Goal: Task Accomplishment & Management: Manage account settings

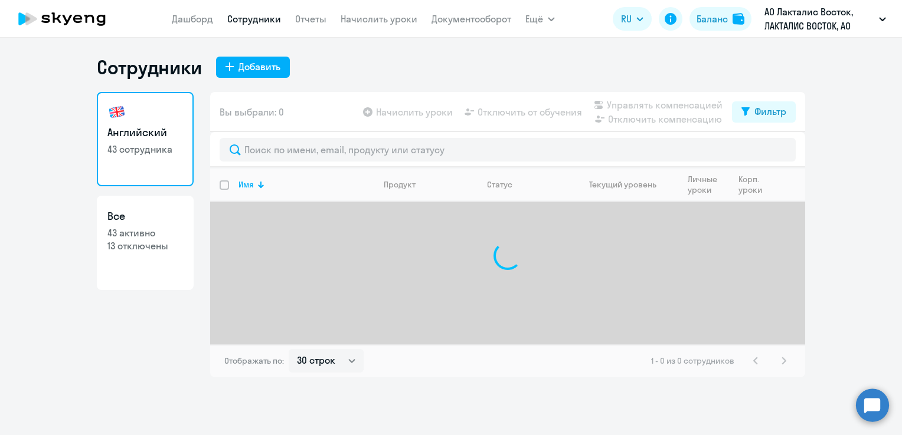
select select "30"
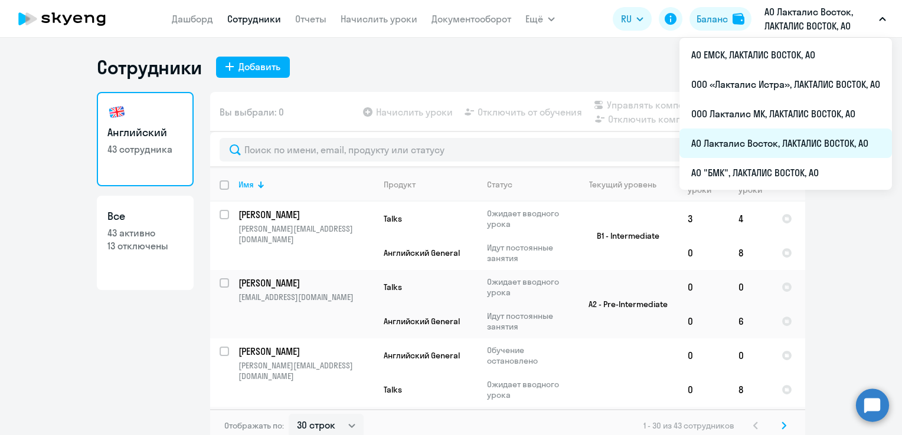
click at [752, 143] on li "АО Лакталис Восток, ЛАКТАЛИС ВОСТОК, АО" at bounding box center [785, 144] width 212 height 30
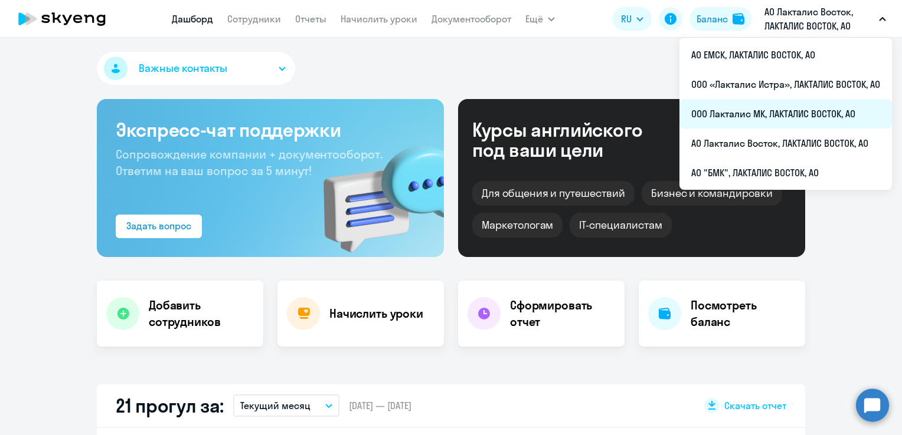
click at [749, 117] on li "ООО Лакталис МК, ЛАКТАЛИС ВОСТОК, АО" at bounding box center [785, 114] width 212 height 30
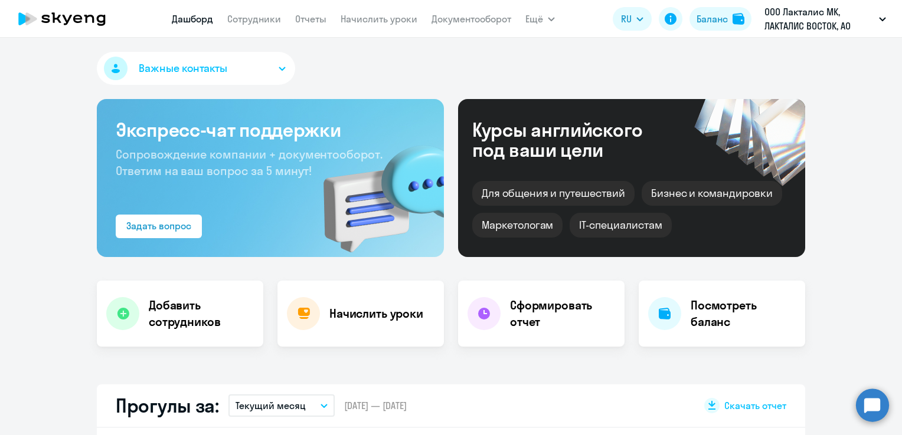
select select "30"
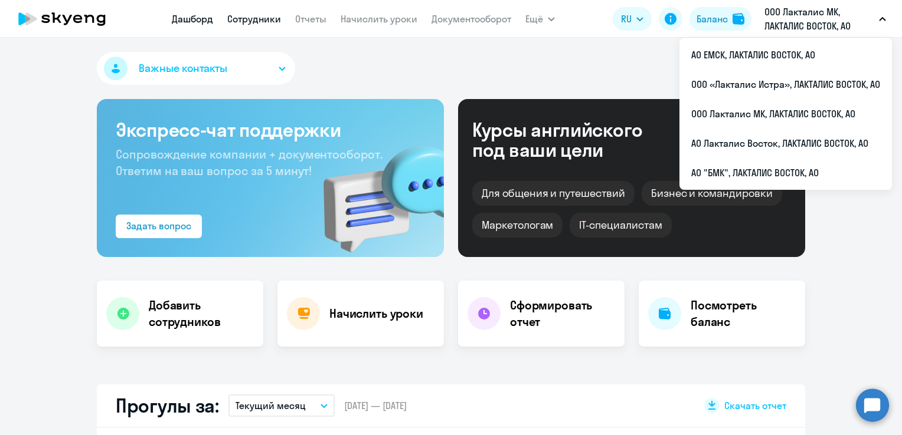
click at [271, 24] on link "Сотрудники" at bounding box center [254, 19] width 54 height 12
select select "30"
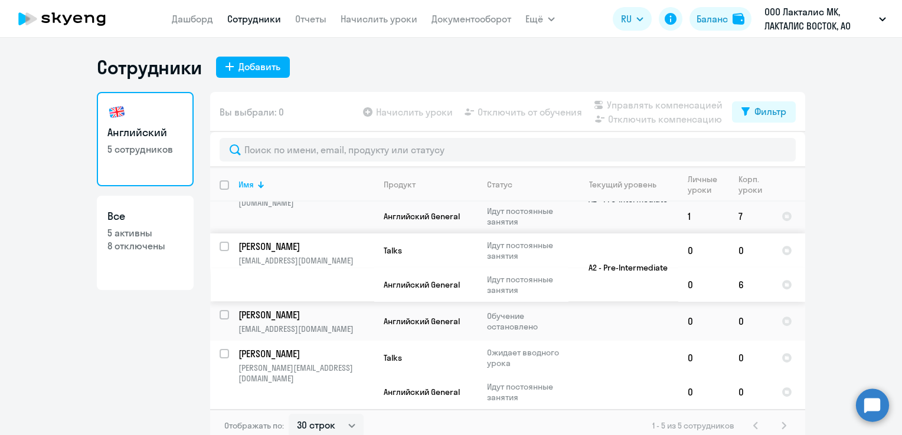
scroll to position [7, 0]
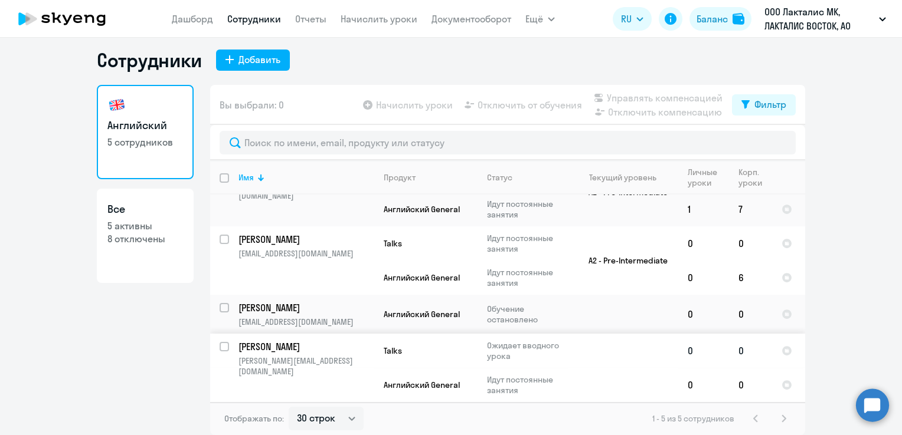
click at [222, 349] on input "select row 22259564" at bounding box center [231, 354] width 24 height 24
checkbox input "true"
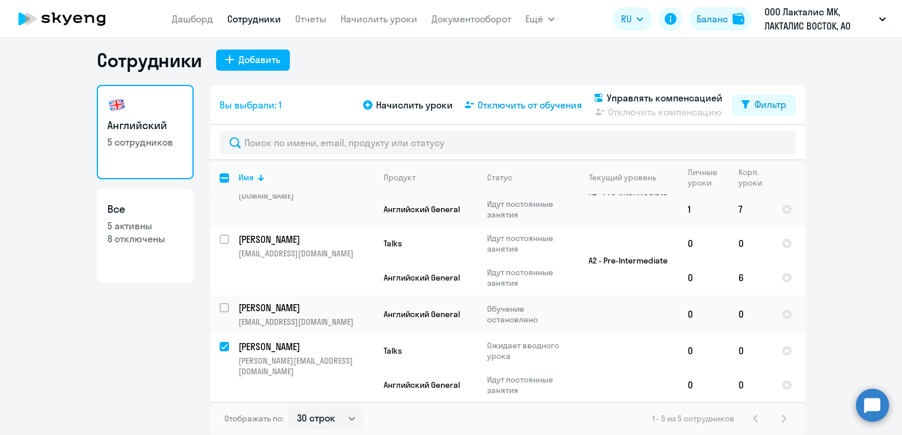
click at [535, 105] on span "Отключить от обучения" at bounding box center [529, 105] width 104 height 14
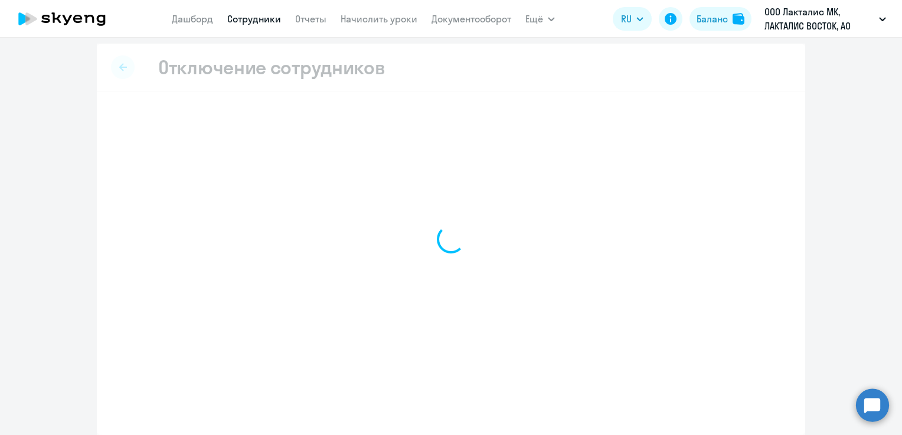
scroll to position [4, 0]
select select "all"
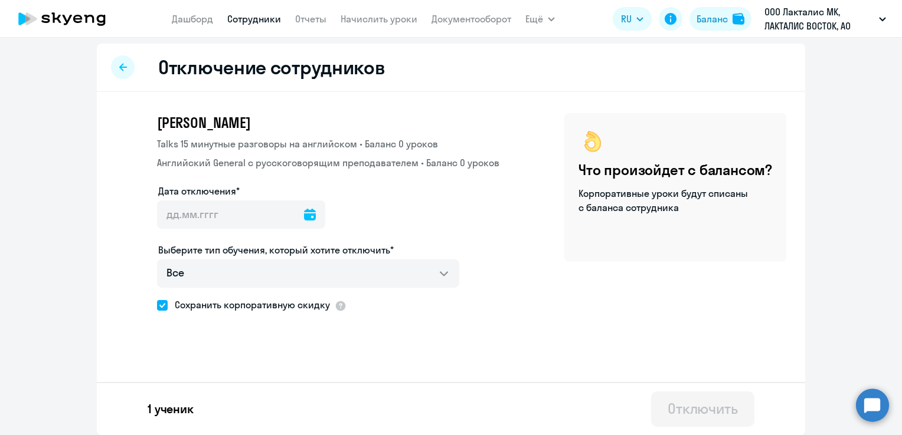
click at [304, 218] on icon at bounding box center [310, 215] width 12 height 12
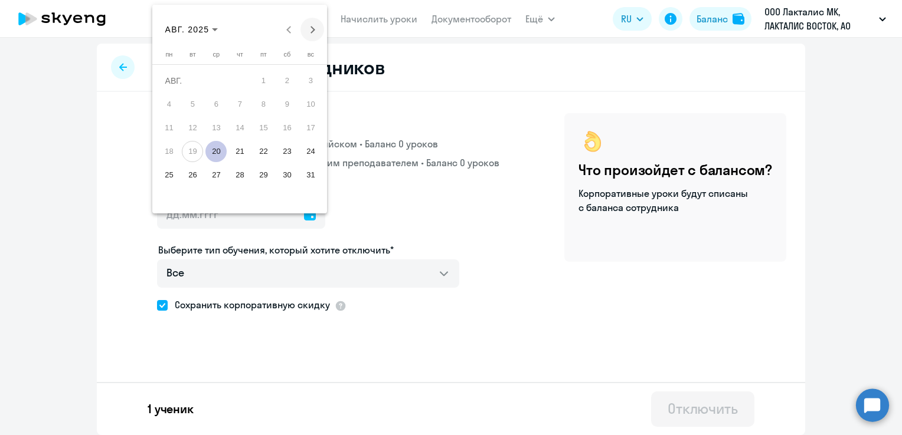
click at [307, 32] on span "Next month" at bounding box center [312, 30] width 24 height 24
click at [304, 29] on span "Next month" at bounding box center [312, 30] width 24 height 24
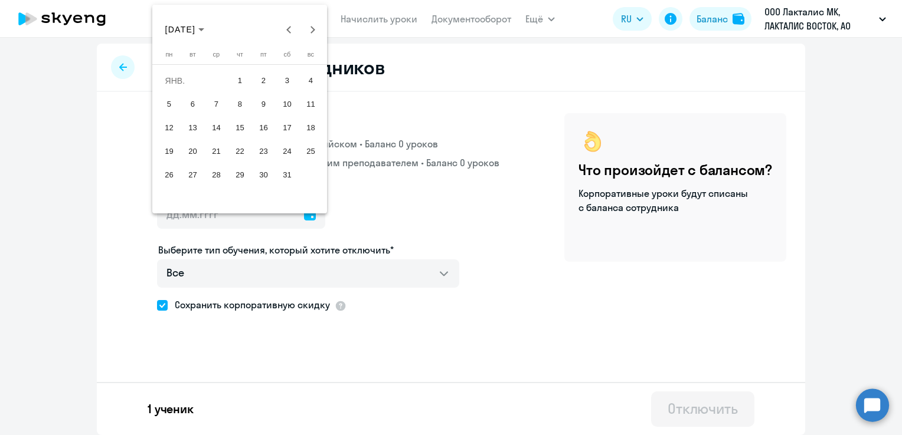
click at [242, 80] on span "1" at bounding box center [239, 80] width 21 height 21
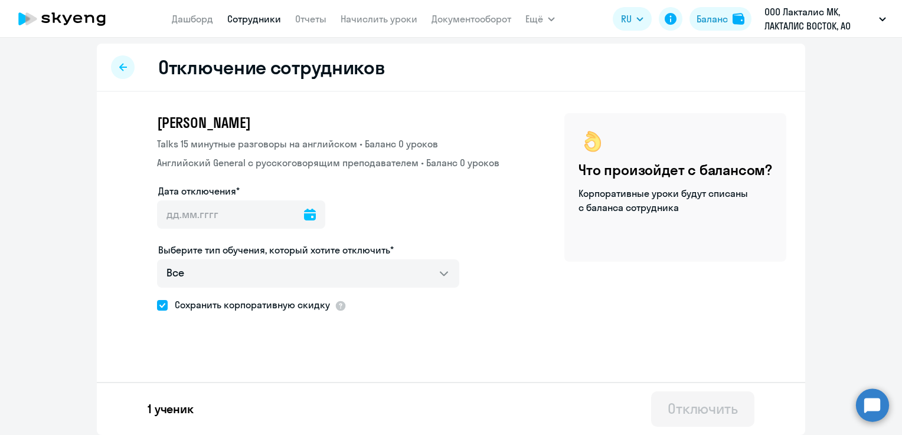
type input "[DATE]"
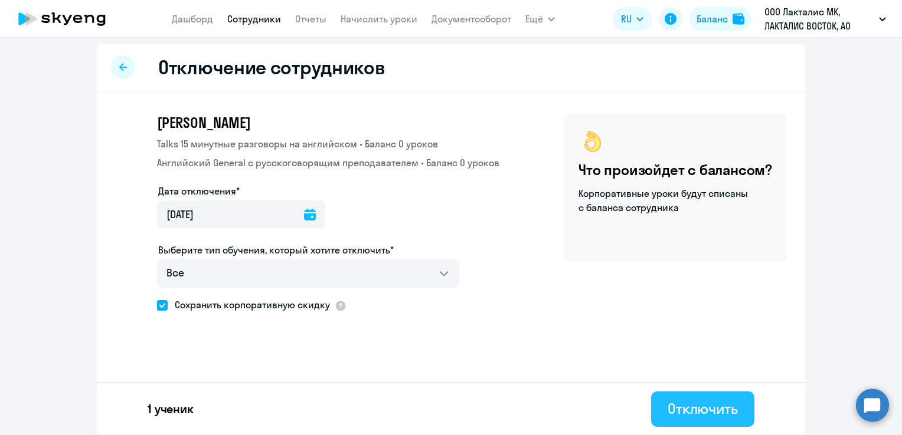
click at [712, 412] on div "Отключить" at bounding box center [702, 408] width 70 height 19
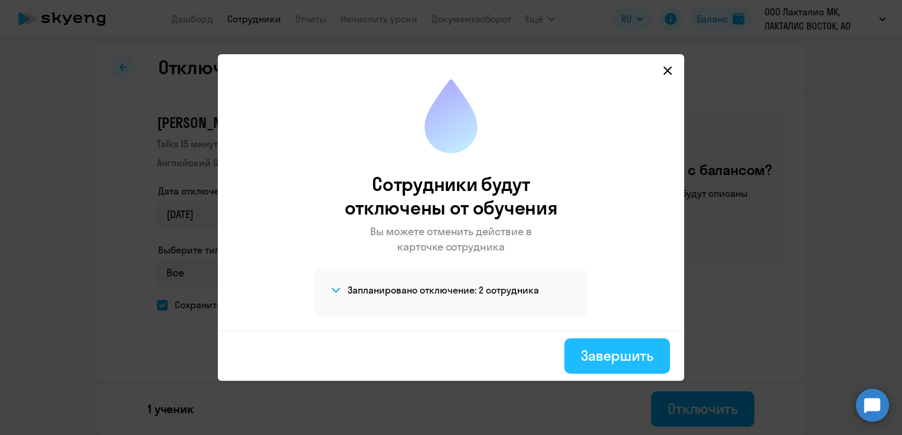
click at [584, 350] on div "Завершить" at bounding box center [617, 355] width 73 height 19
select select "30"
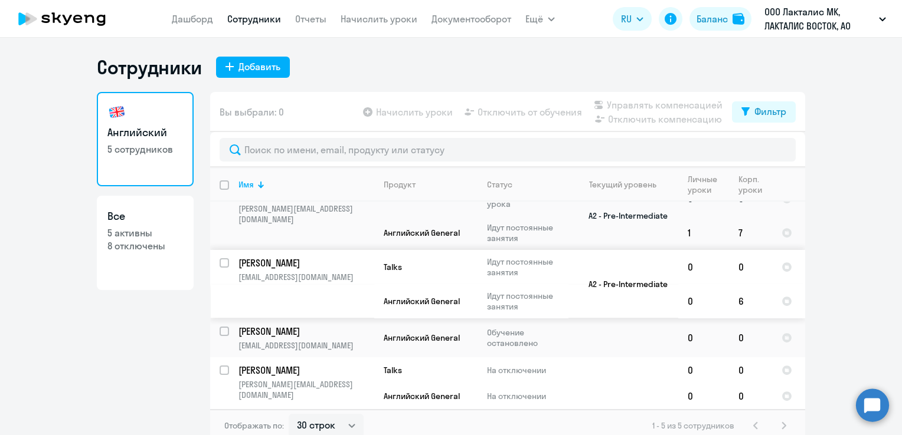
scroll to position [7, 0]
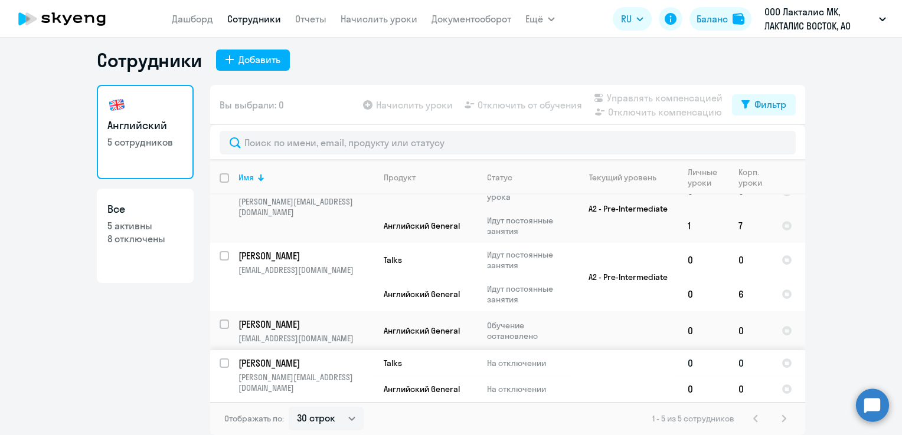
click at [223, 364] on input "select row 22259564" at bounding box center [231, 371] width 24 height 24
checkbox input "true"
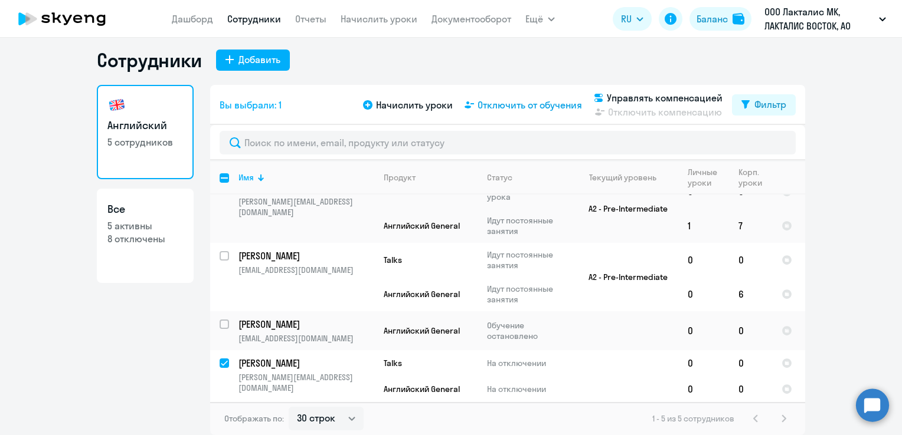
click at [514, 109] on span "Отключить от обучения" at bounding box center [529, 105] width 104 height 14
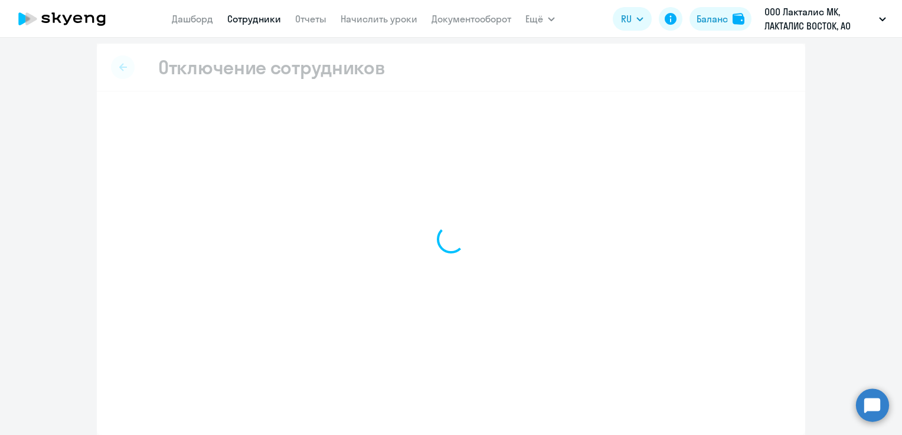
scroll to position [4, 0]
select select "all"
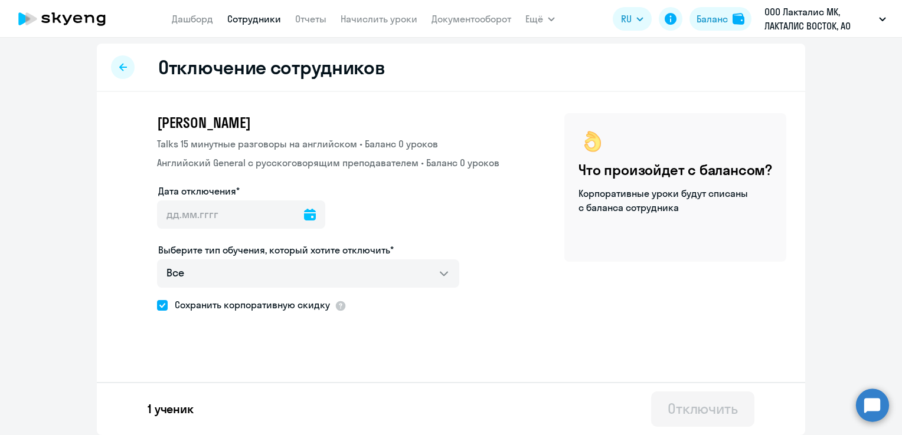
click at [304, 219] on icon at bounding box center [310, 215] width 12 height 12
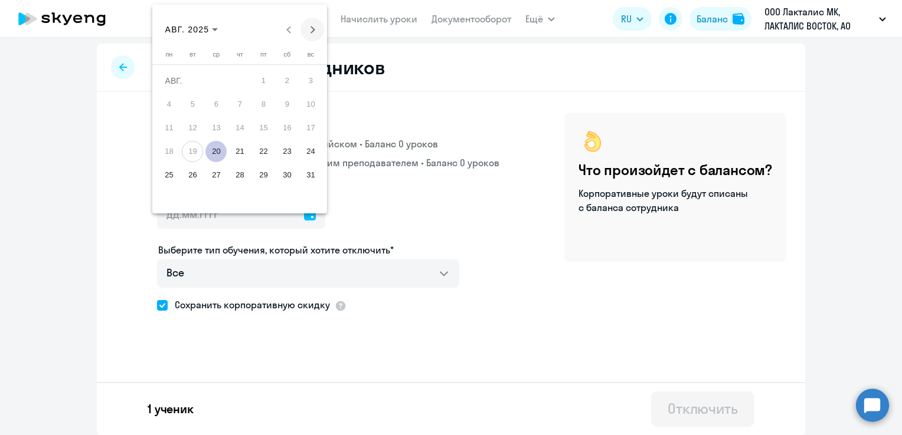
click at [314, 30] on span "Next month" at bounding box center [312, 30] width 24 height 24
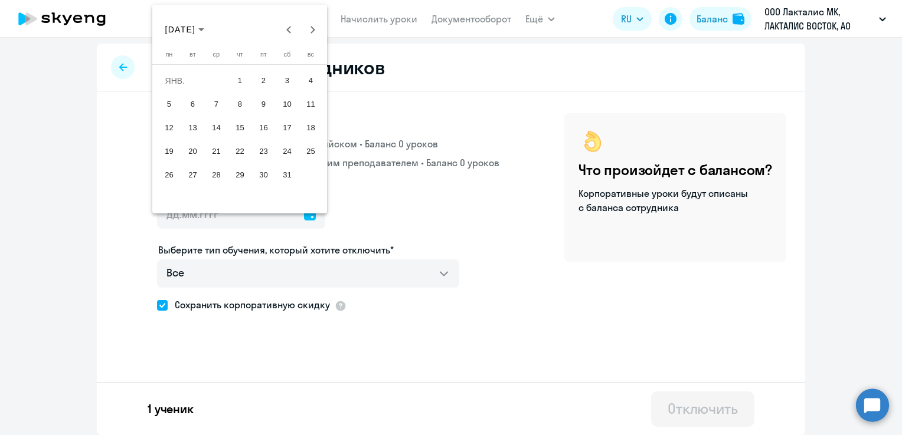
click at [246, 73] on span "1" at bounding box center [239, 80] width 21 height 21
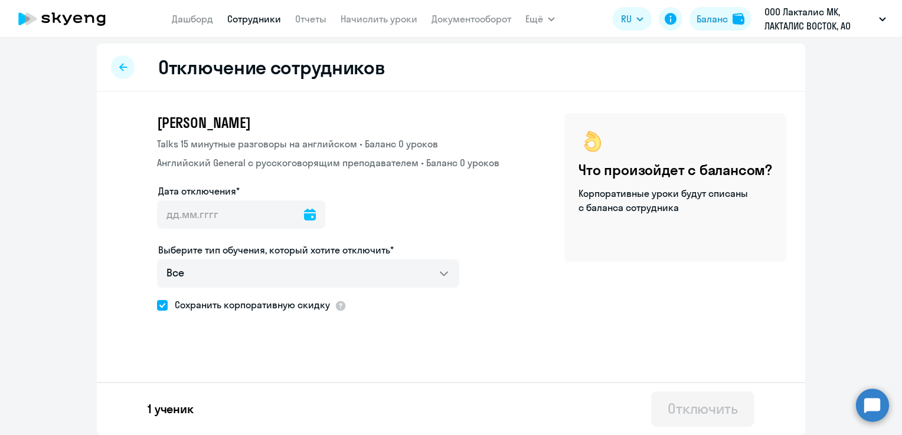
type input "[DATE]"
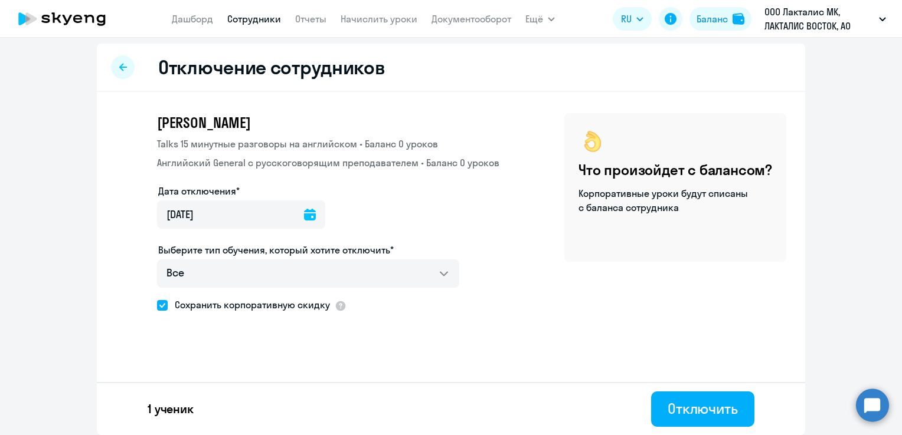
scroll to position [0, 0]
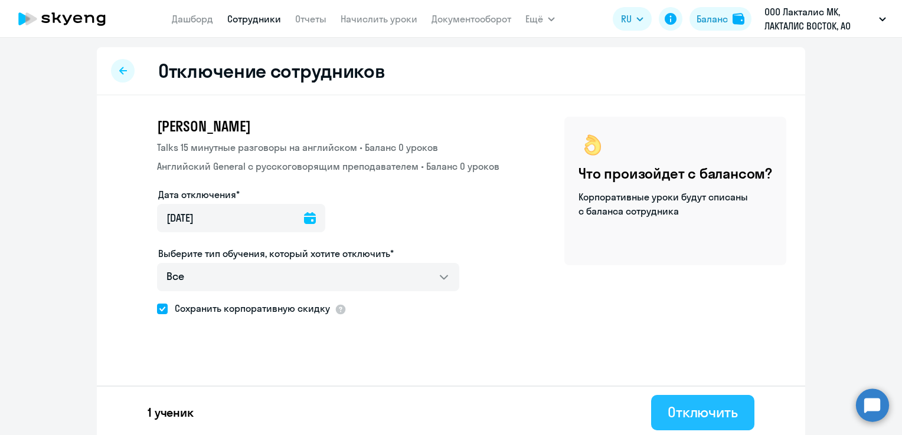
click at [677, 422] on button "Отключить" at bounding box center [702, 412] width 103 height 35
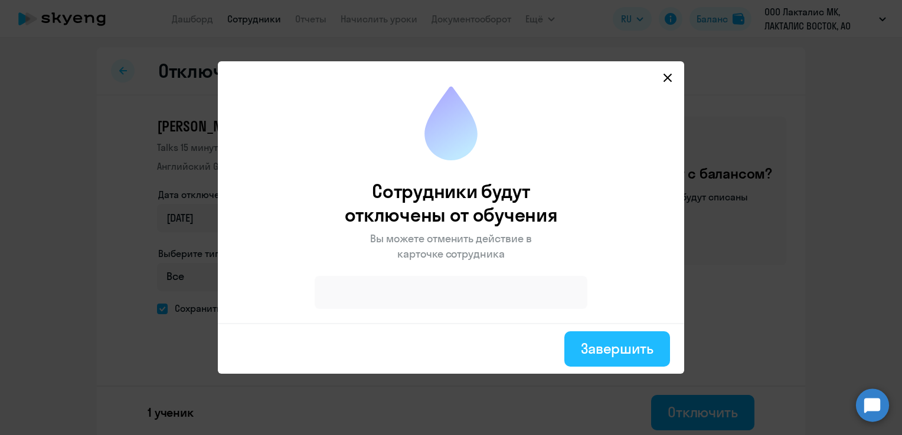
click at [618, 338] on button "Завершить" at bounding box center [617, 349] width 106 height 35
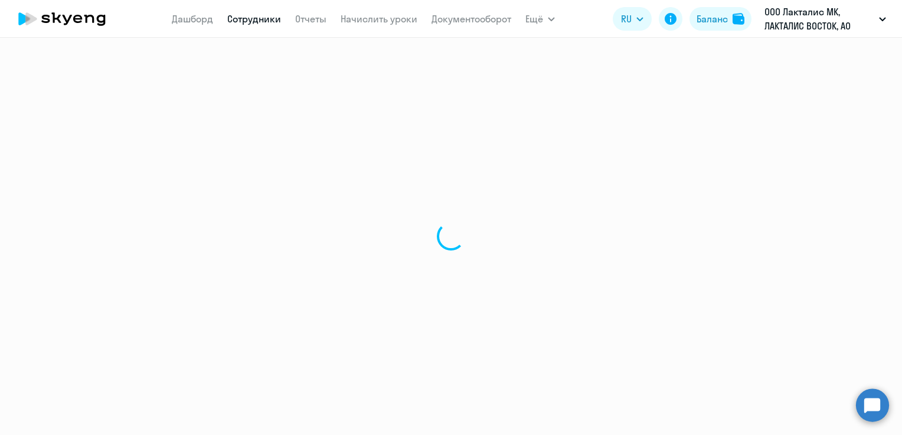
select select "30"
